Goal: Task Accomplishment & Management: Complete application form

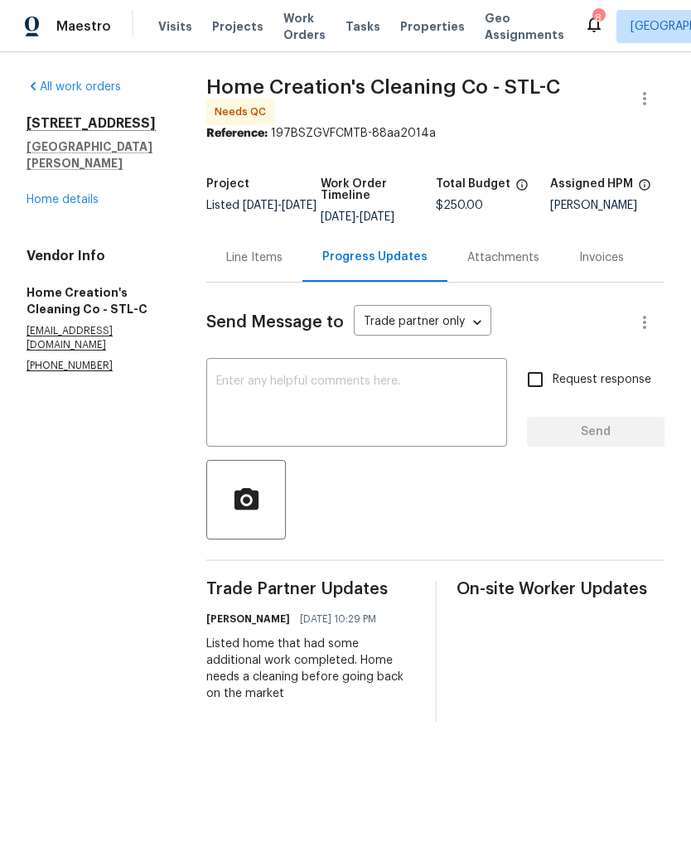
click at [222, 19] on span "Projects" at bounding box center [237, 26] width 51 height 17
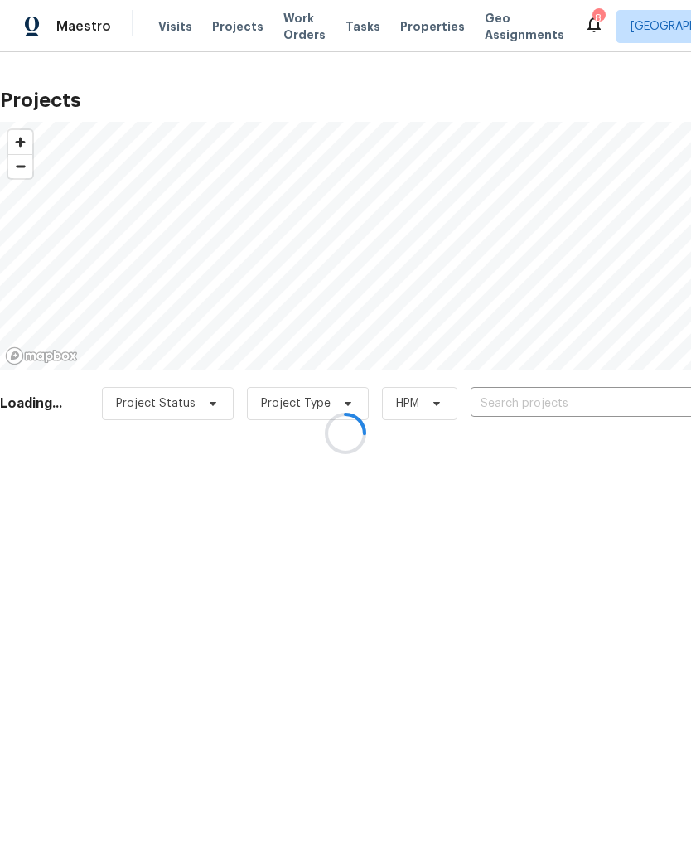
click at [535, 402] on div at bounding box center [345, 433] width 691 height 866
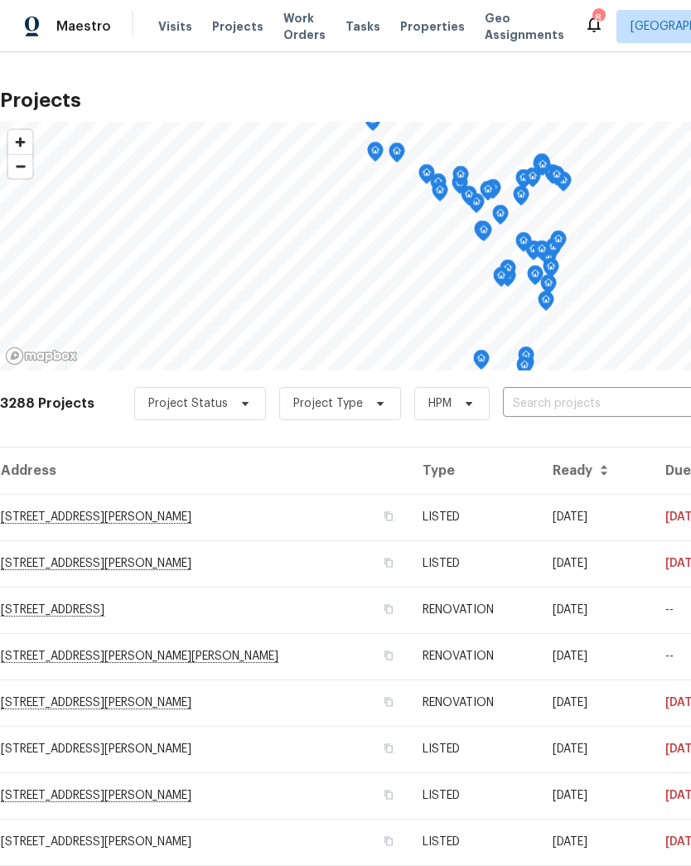
click at [575, 399] on input "text" at bounding box center [598, 404] width 190 height 26
type input "417 dove"
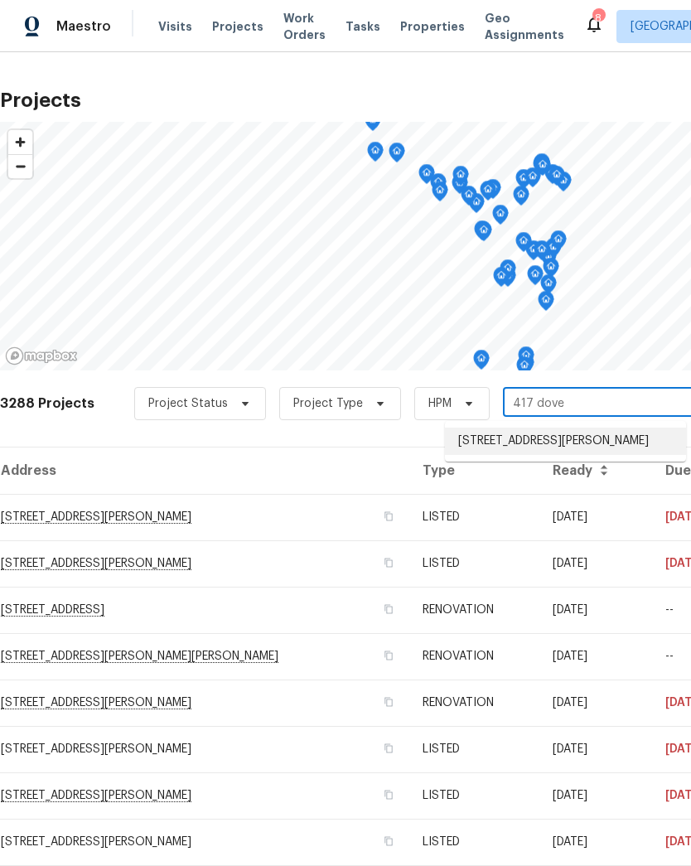
click at [564, 437] on li "[STREET_ADDRESS][PERSON_NAME]" at bounding box center [565, 441] width 241 height 27
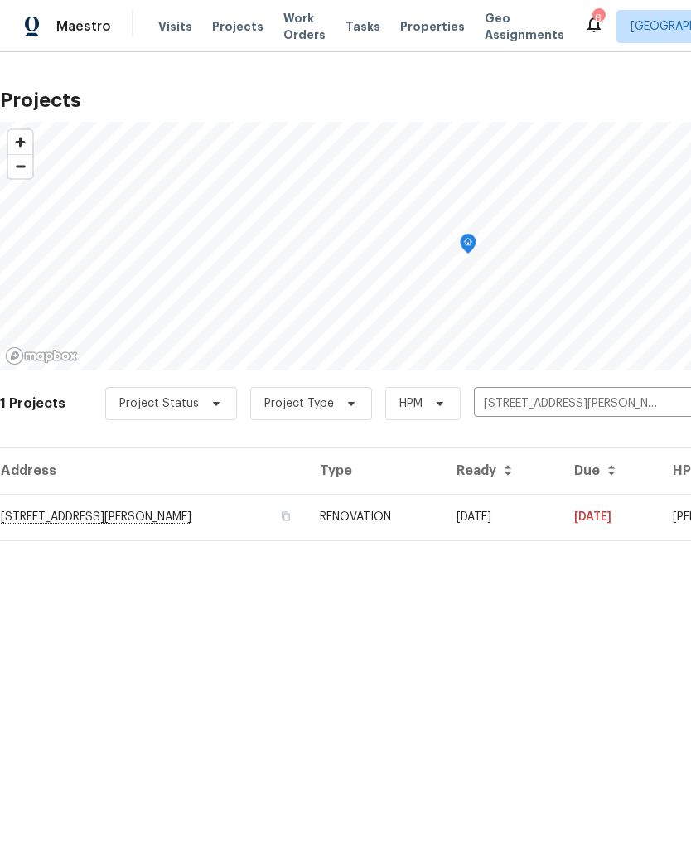
click at [64, 519] on td "[STREET_ADDRESS][PERSON_NAME]" at bounding box center [153, 517] width 307 height 46
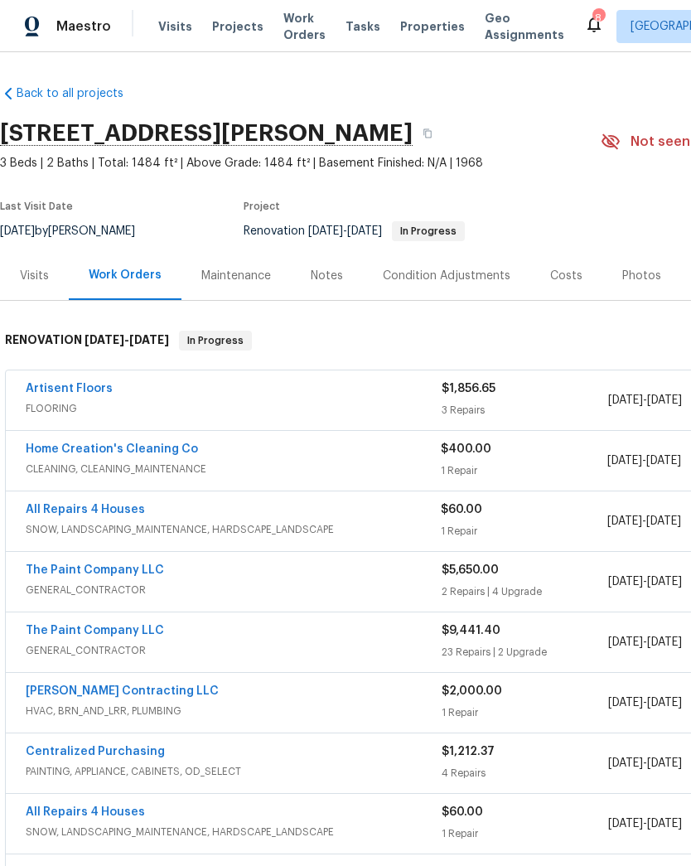
click at [95, 514] on link "All Repairs 4 Houses" at bounding box center [85, 510] width 119 height 12
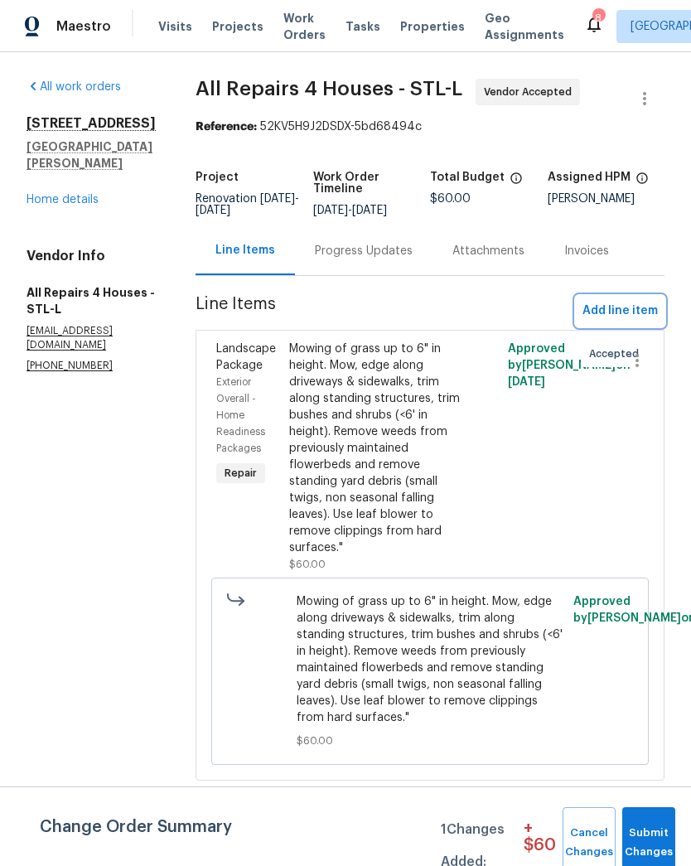
click at [635, 311] on span "Add line item" at bounding box center [619, 311] width 75 height 21
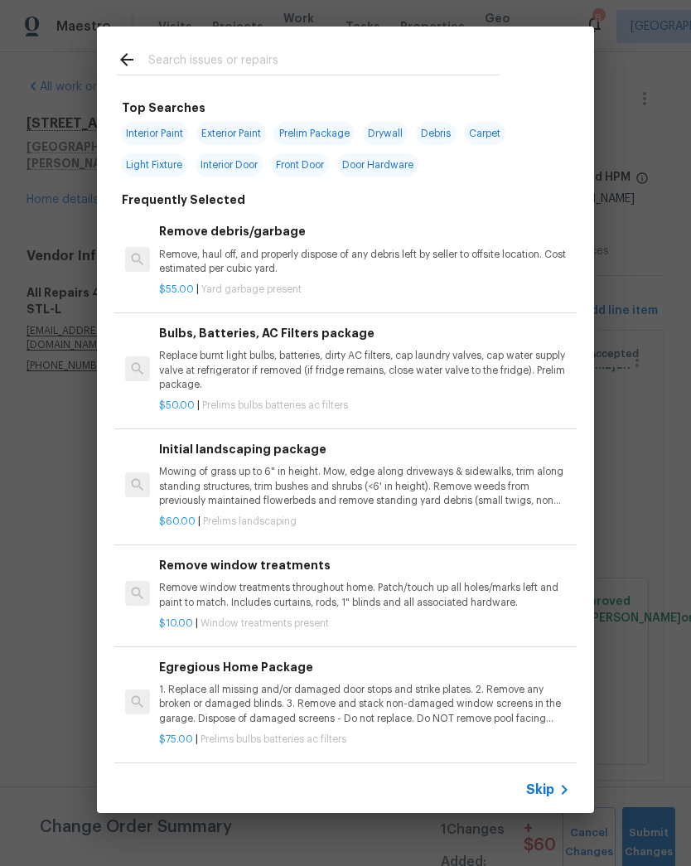
click at [281, 65] on input "text" at bounding box center [323, 62] width 351 height 25
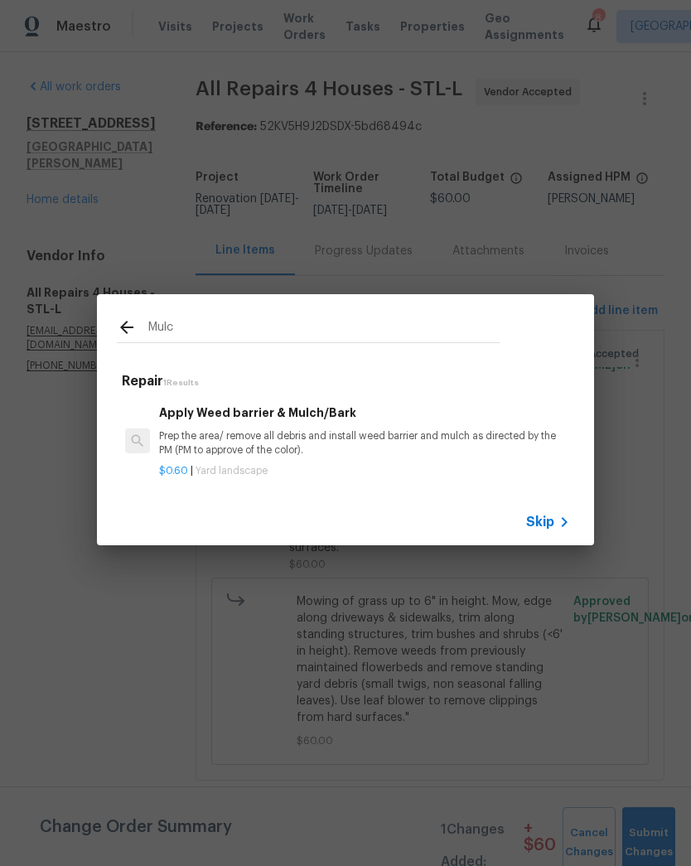
type input "Mulch"
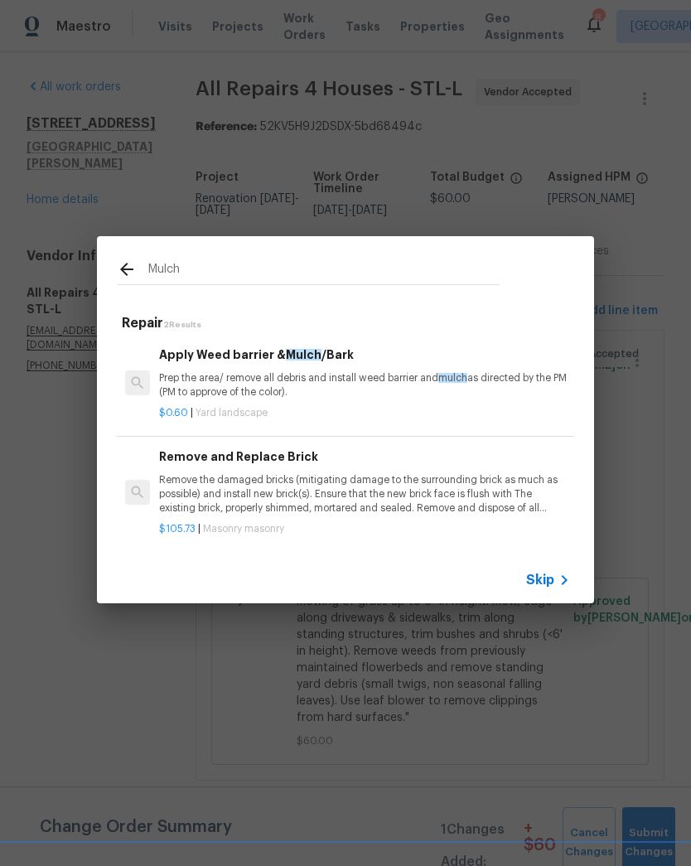
click at [335, 353] on h6 "Apply Weed barrier & Mulch /Bark" at bounding box center [364, 354] width 411 height 18
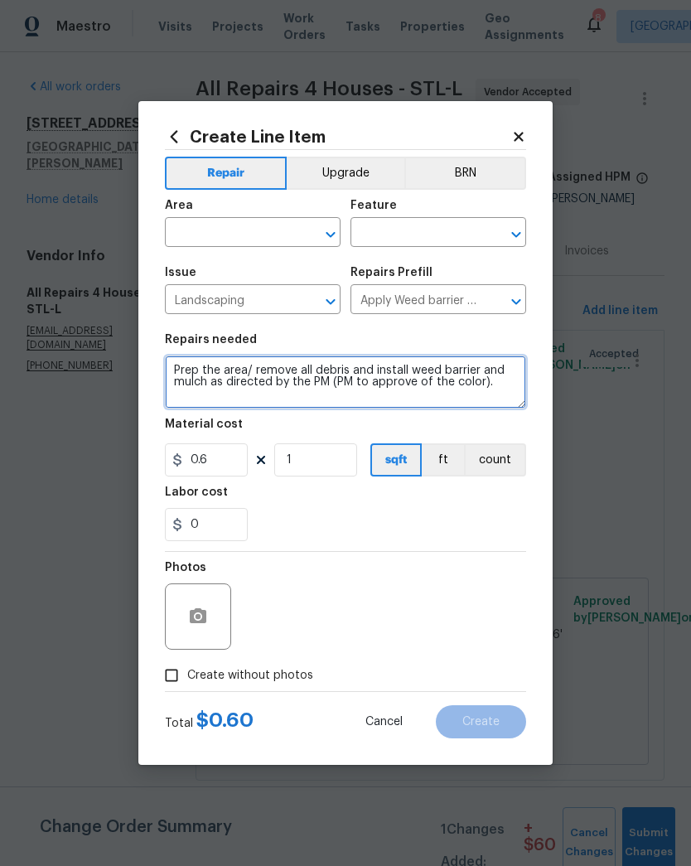
click at [326, 370] on textarea "Prep the area/ remove all debris and install weed barrier and mulch as directed…" at bounding box center [345, 381] width 361 height 53
click at [274, 229] on input "text" at bounding box center [229, 234] width 129 height 26
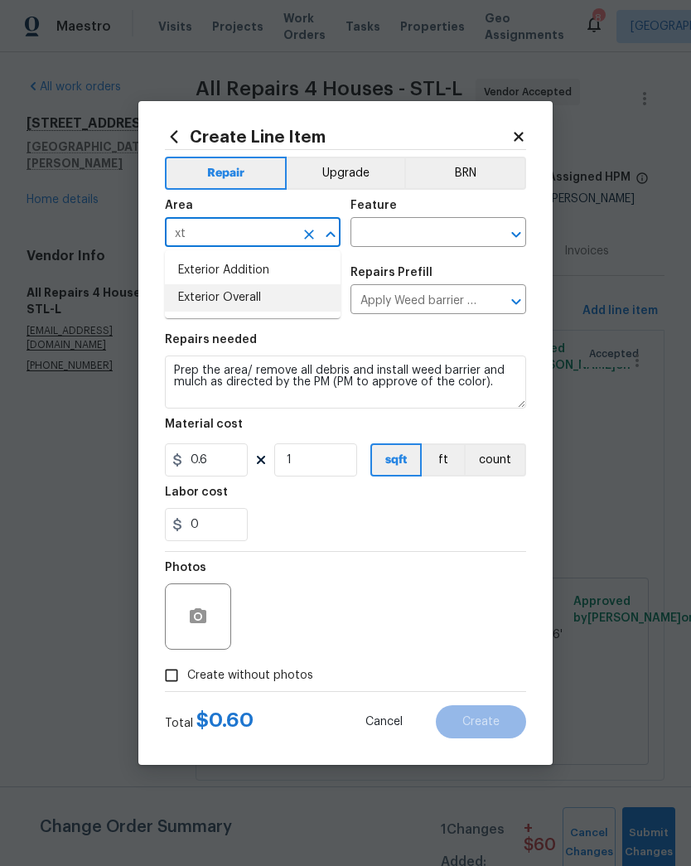
click at [249, 298] on li "Exterior Overall" at bounding box center [253, 297] width 176 height 27
type input "Exterior Overall"
click at [430, 237] on input "text" at bounding box center [414, 234] width 129 height 26
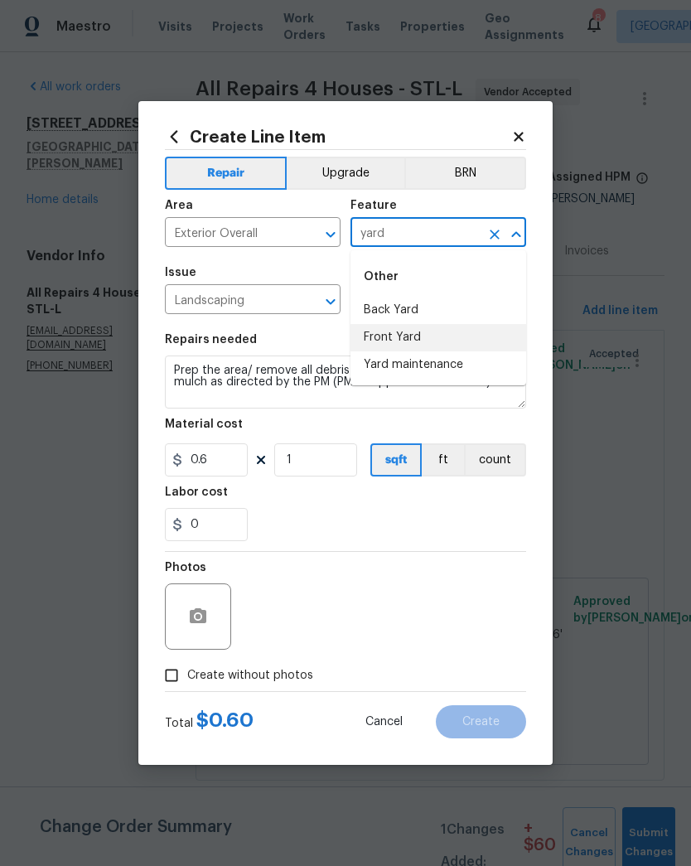
click at [414, 337] on li "Front Yard" at bounding box center [438, 337] width 176 height 27
type input "Front Yard"
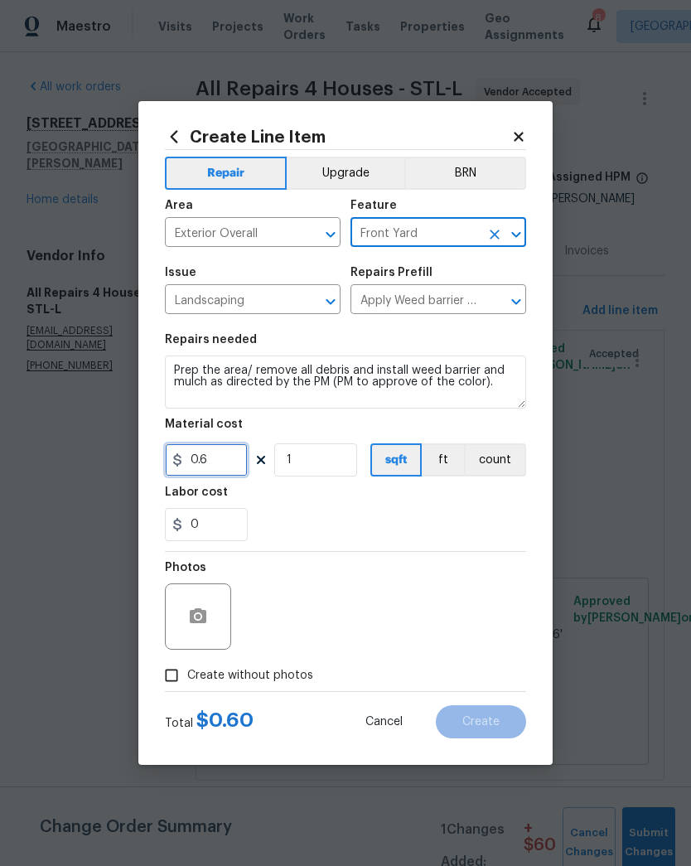
click at [222, 462] on input "0.6" at bounding box center [206, 459] width 83 height 33
type input "300"
click at [451, 522] on div "0" at bounding box center [345, 524] width 361 height 33
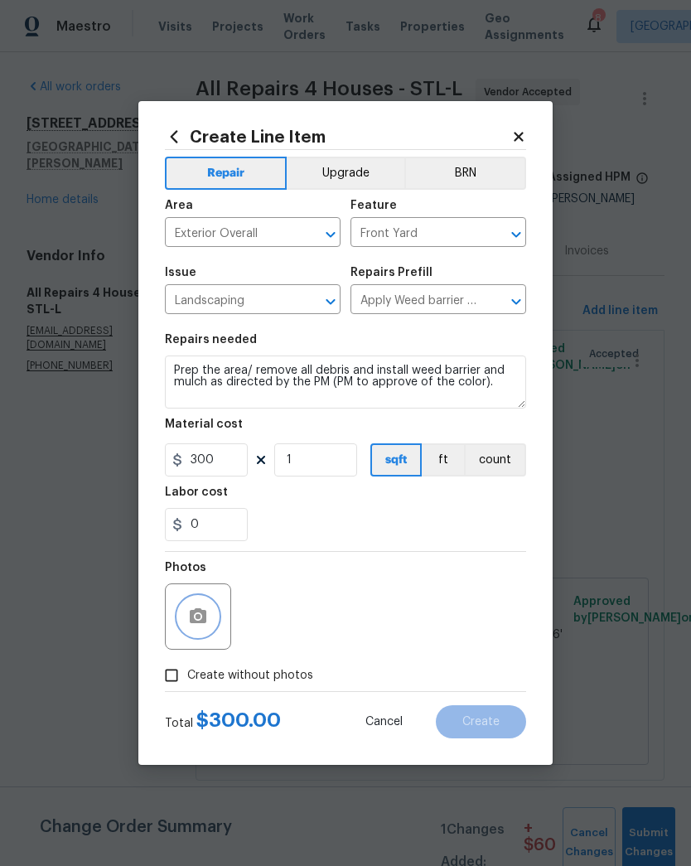
click at [196, 604] on button "button" at bounding box center [198, 617] width 40 height 40
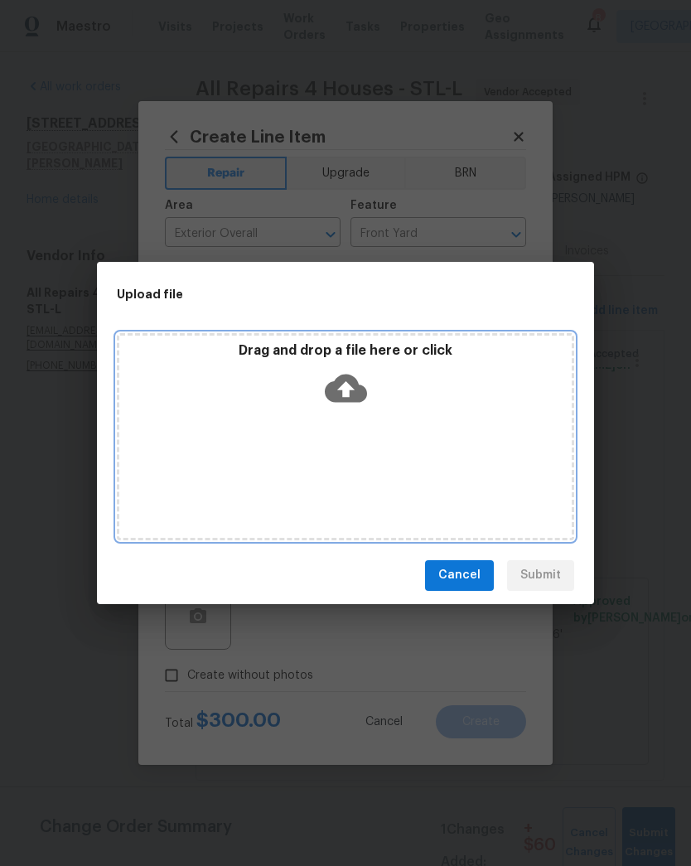
click at [343, 403] on icon at bounding box center [346, 388] width 42 height 42
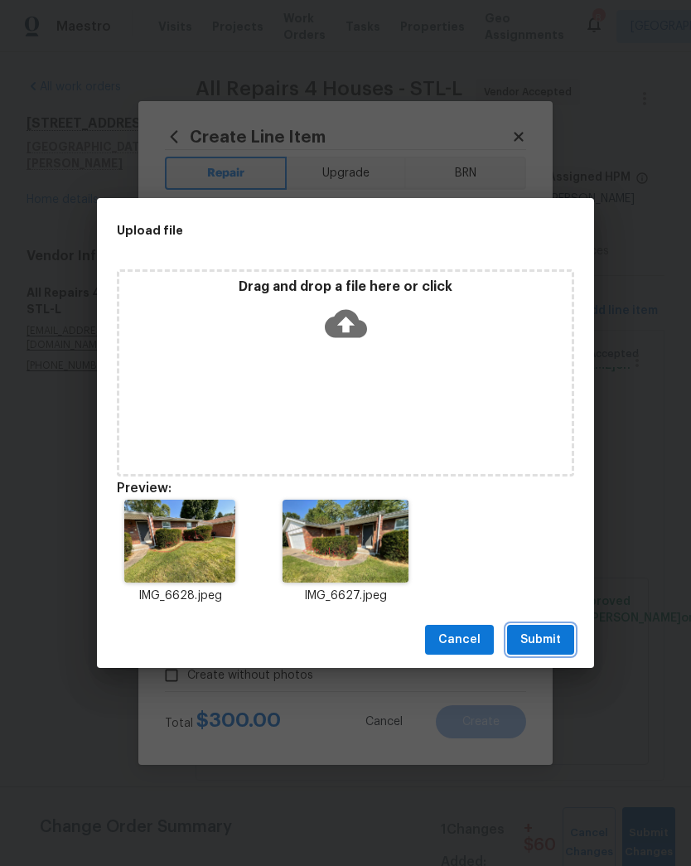
click at [546, 645] on span "Submit" at bounding box center [540, 640] width 41 height 21
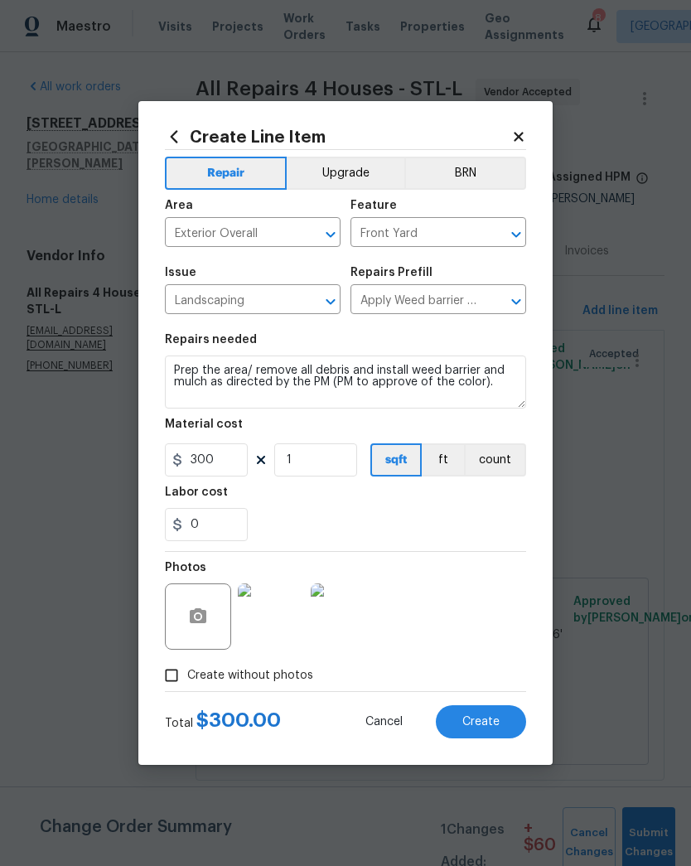
click at [488, 723] on span "Create" at bounding box center [480, 722] width 37 height 12
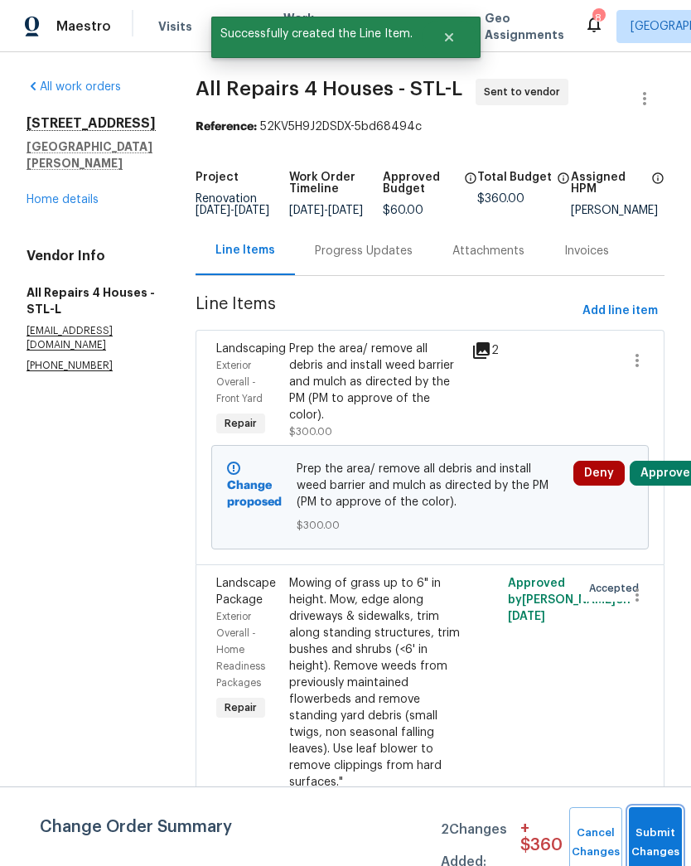
click at [641, 833] on button "Submit Changes" at bounding box center [655, 842] width 53 height 71
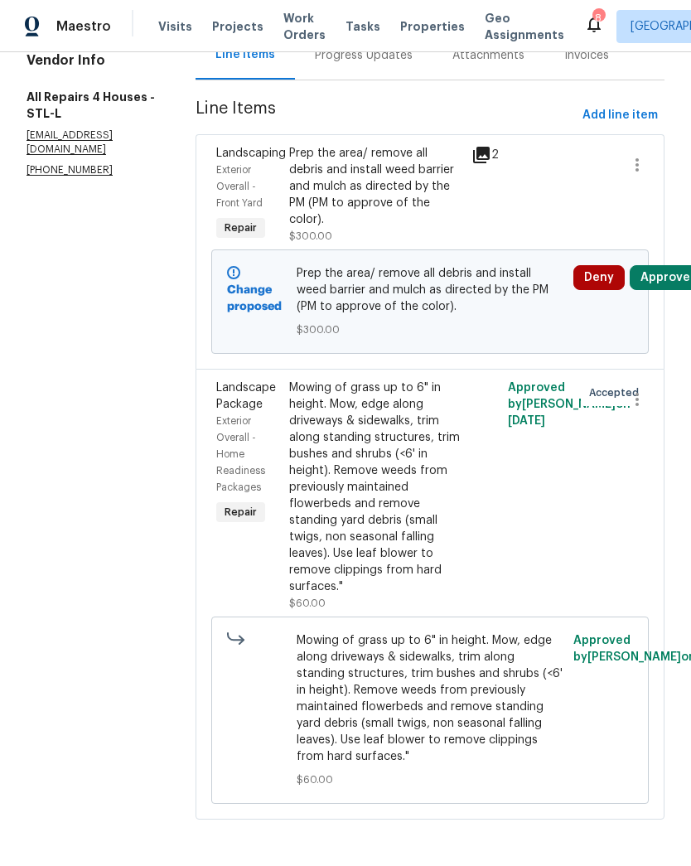
scroll to position [210, 0]
